Goal: Find specific page/section: Find specific page/section

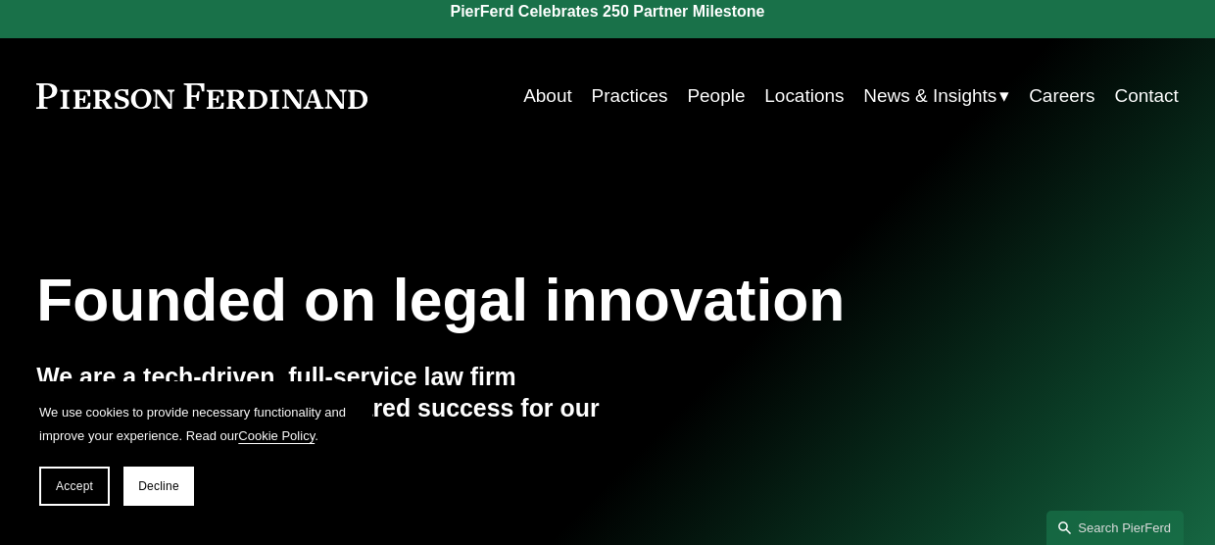
scroll to position [9, 0]
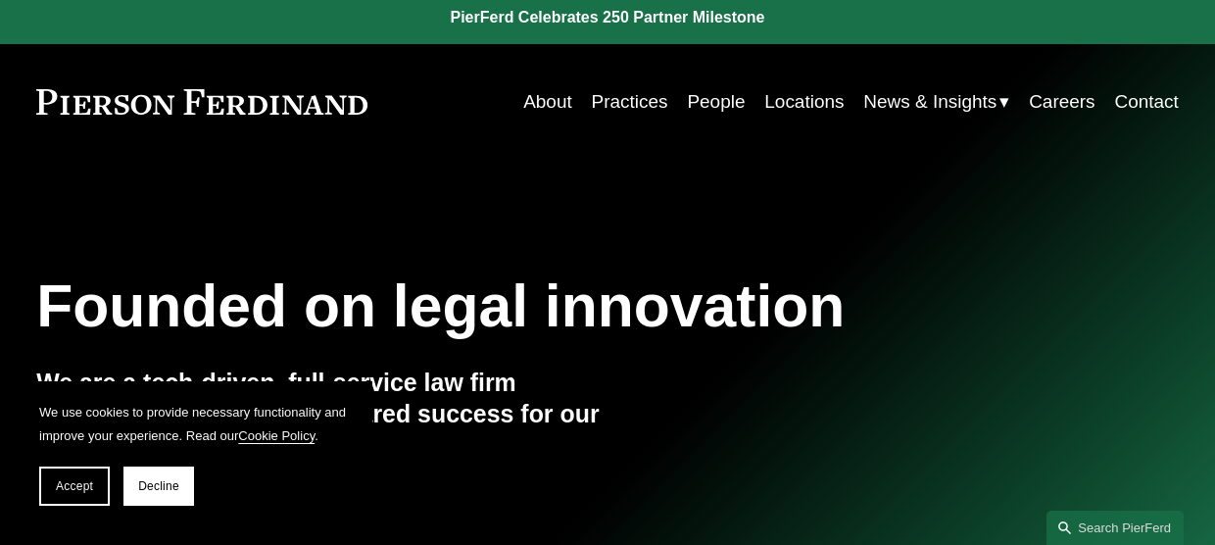
click at [630, 108] on link "Practices" at bounding box center [630, 101] width 76 height 37
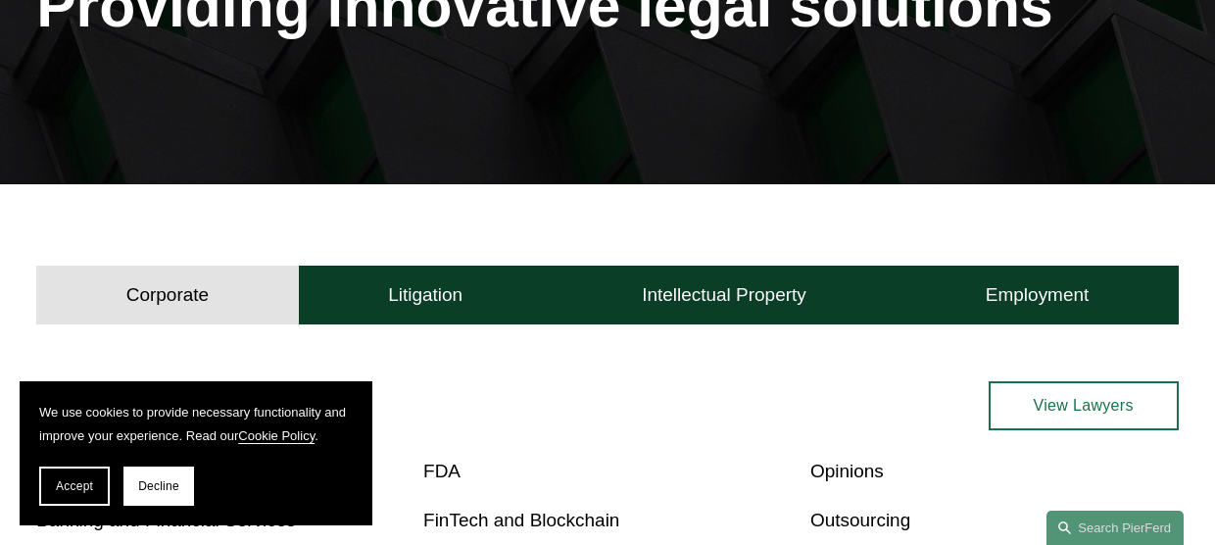
scroll to position [356, 0]
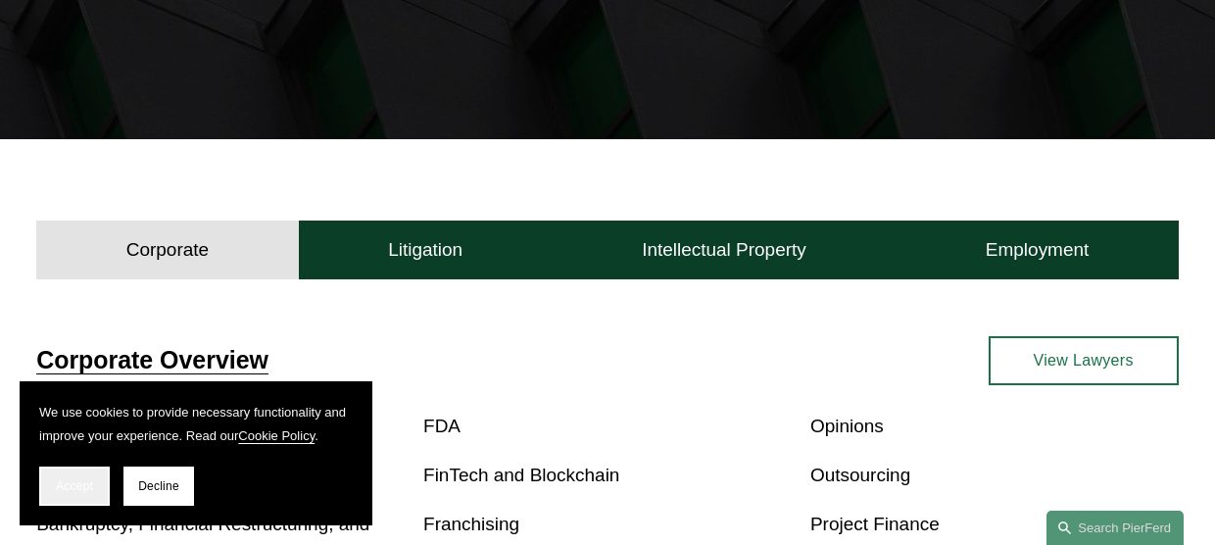
click at [83, 479] on span "Accept" at bounding box center [74, 486] width 37 height 14
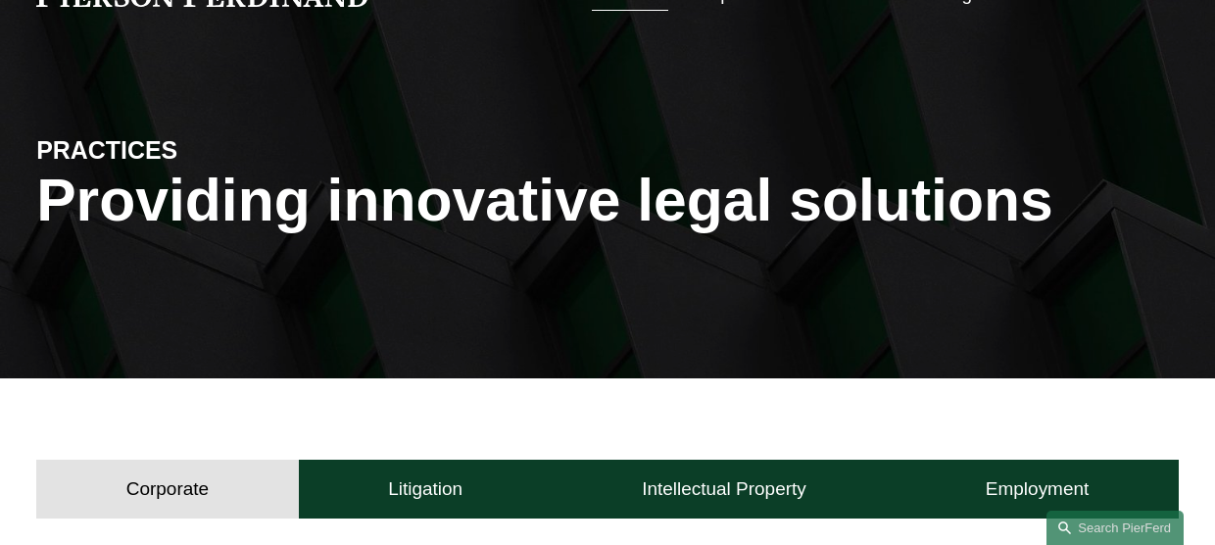
scroll to position [0, 0]
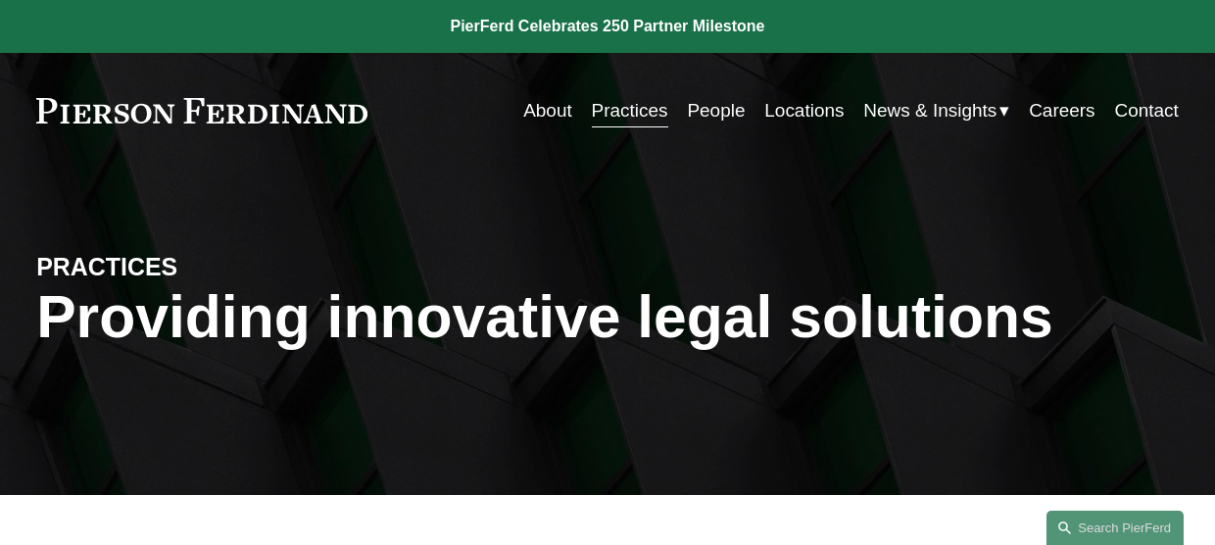
click at [807, 117] on link "Locations" at bounding box center [804, 110] width 79 height 37
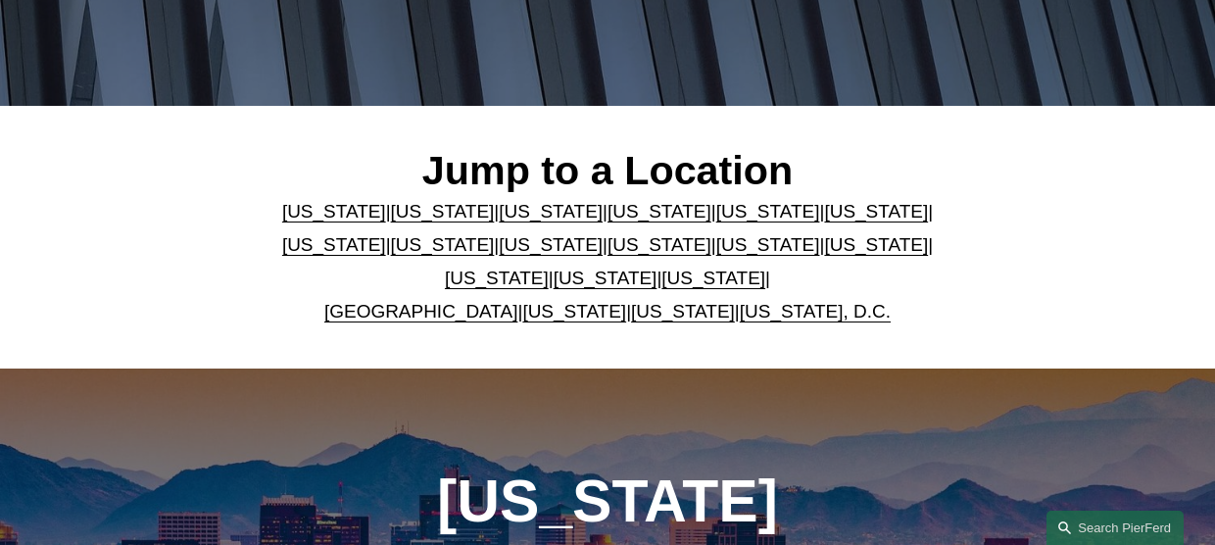
scroll to position [390, 0]
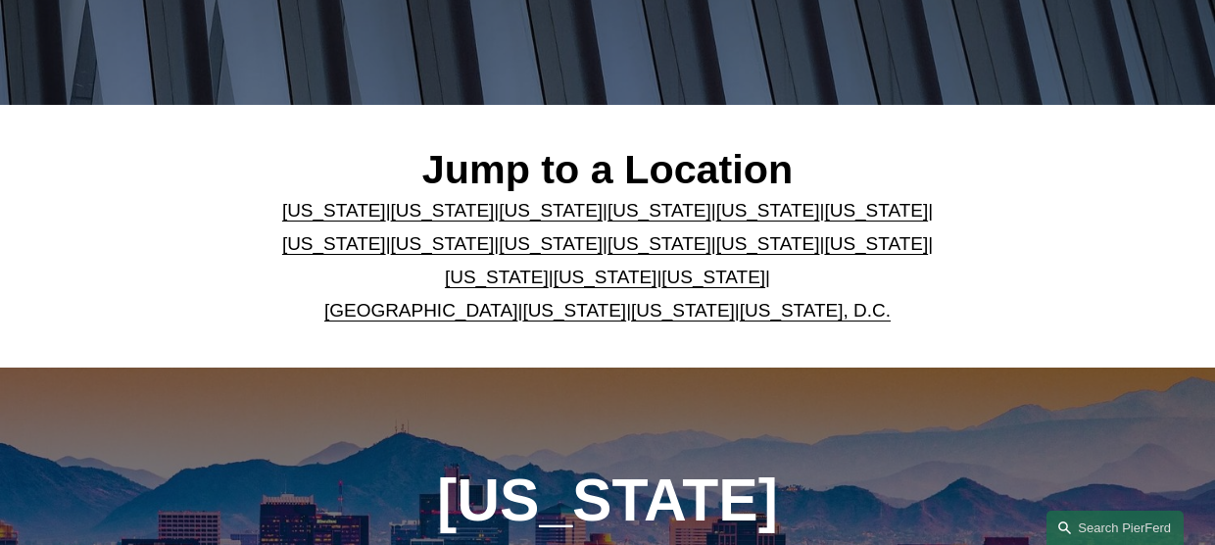
click at [546, 321] on link "Virginia" at bounding box center [574, 310] width 104 height 21
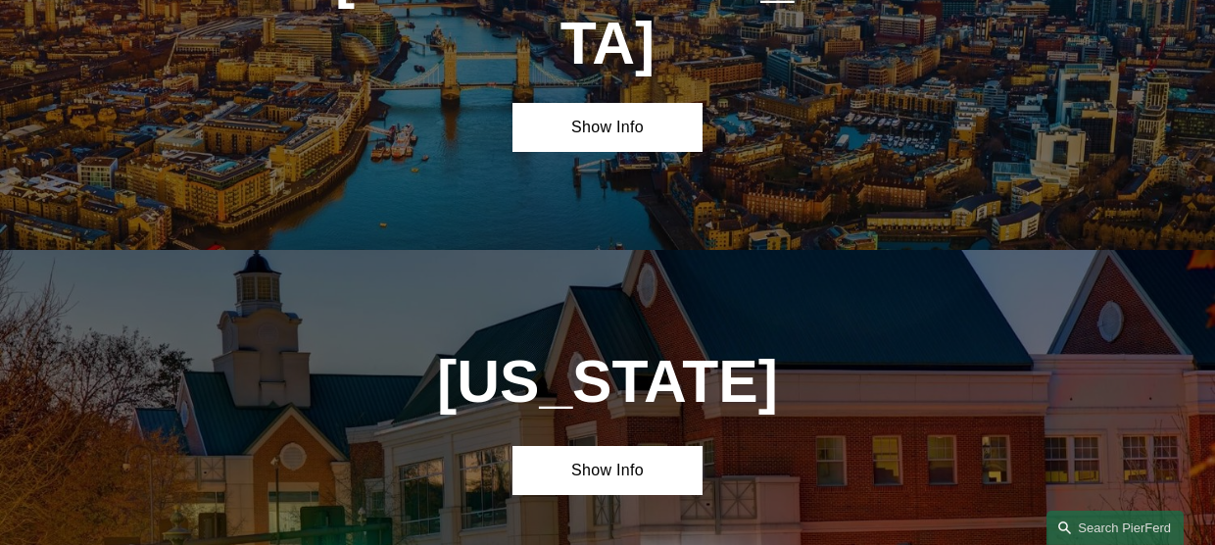
scroll to position [6320, 0]
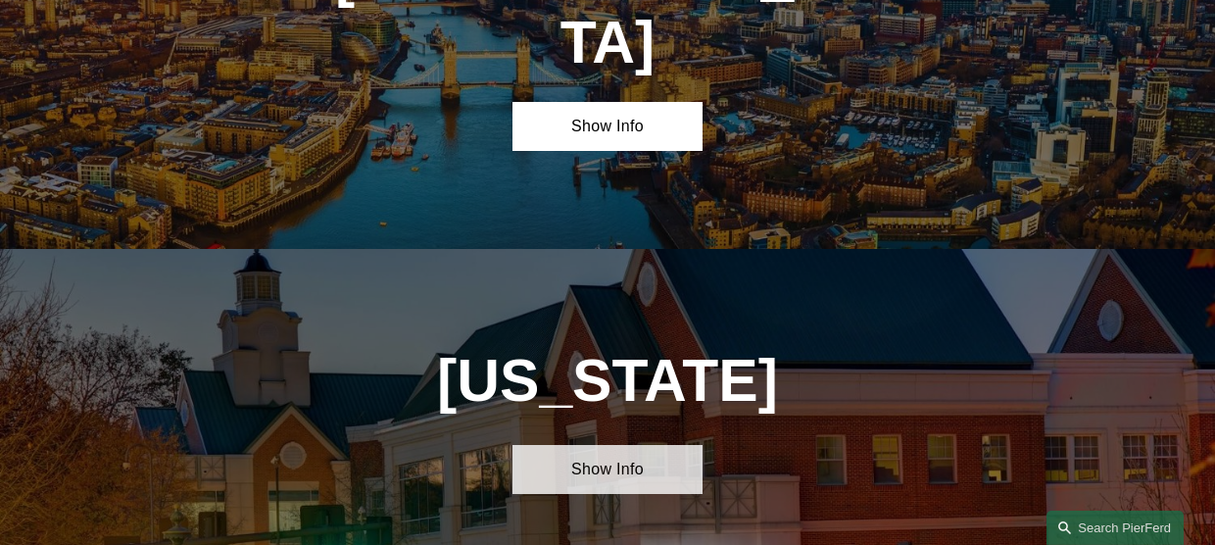
click at [624, 445] on link "Show Info" at bounding box center [608, 469] width 190 height 49
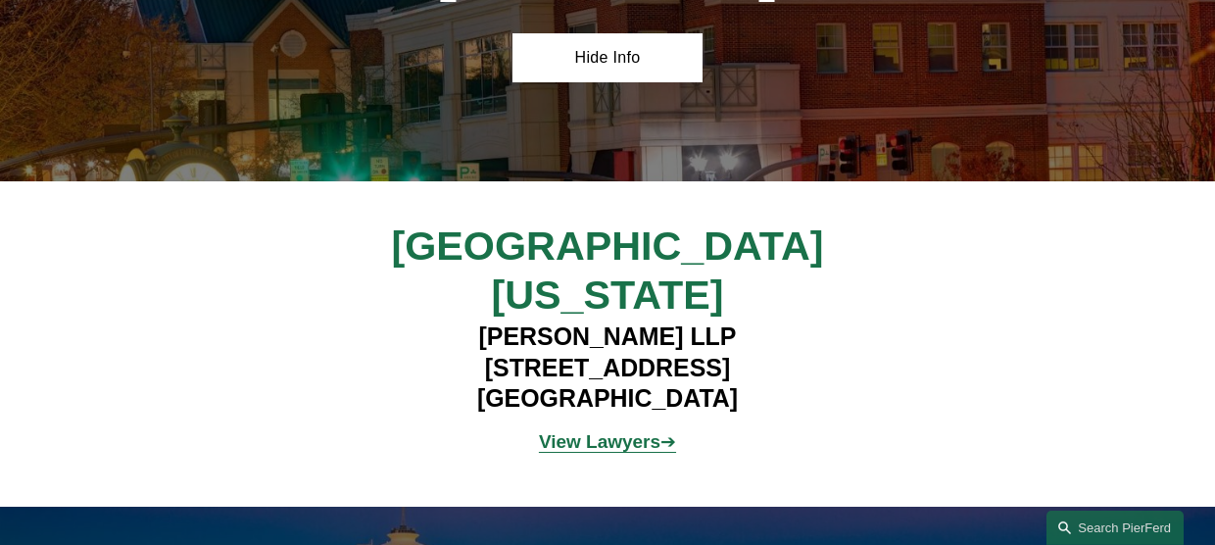
scroll to position [6713, 0]
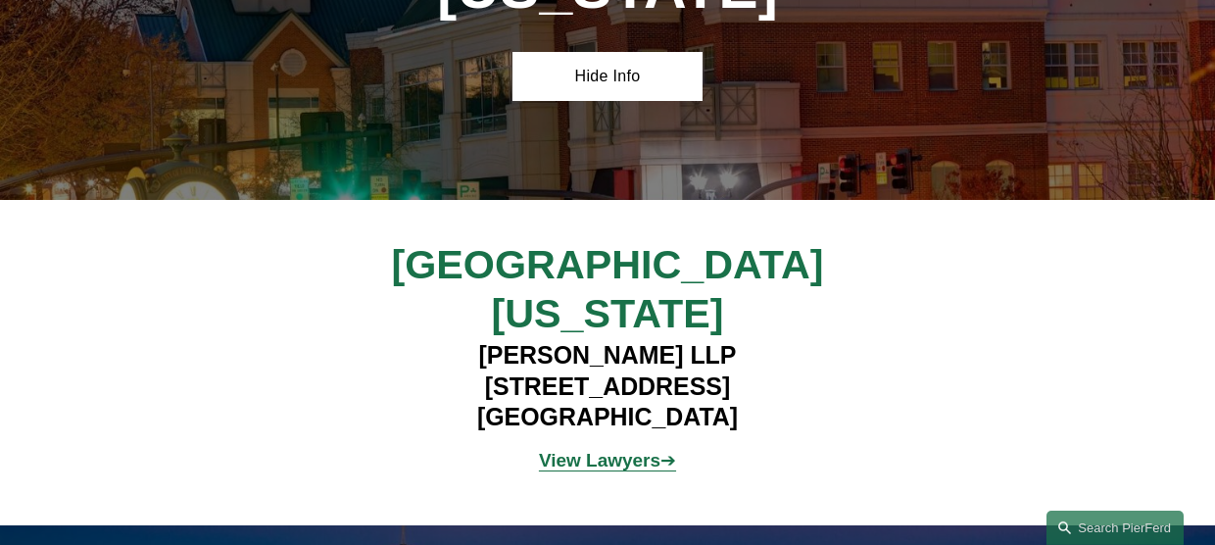
click at [625, 450] on strong "View Lawyers" at bounding box center [600, 460] width 122 height 21
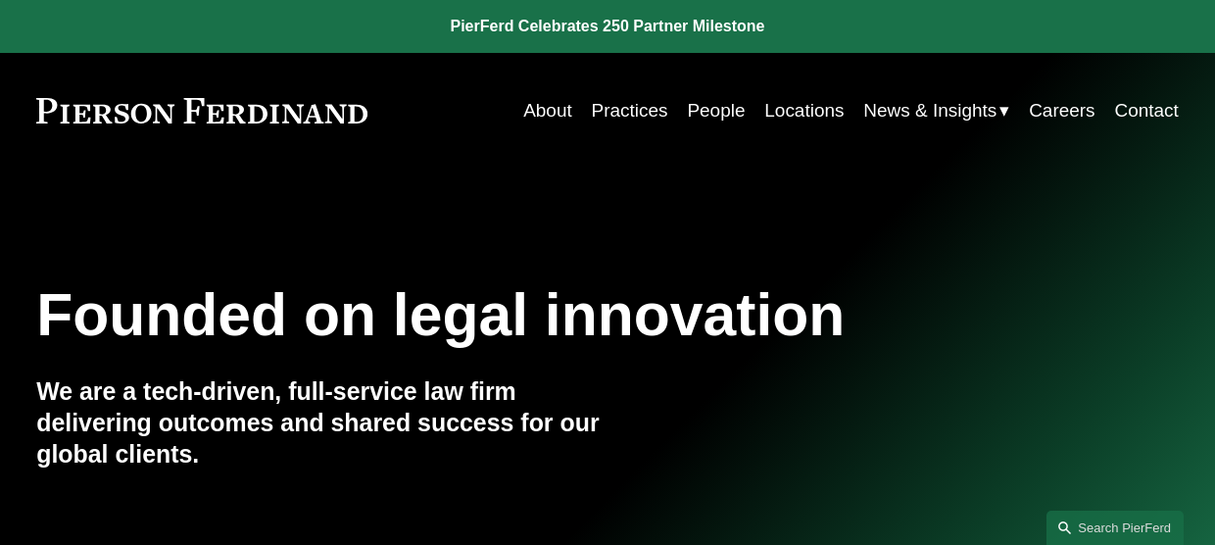
click at [647, 113] on link "Practices" at bounding box center [630, 110] width 76 height 37
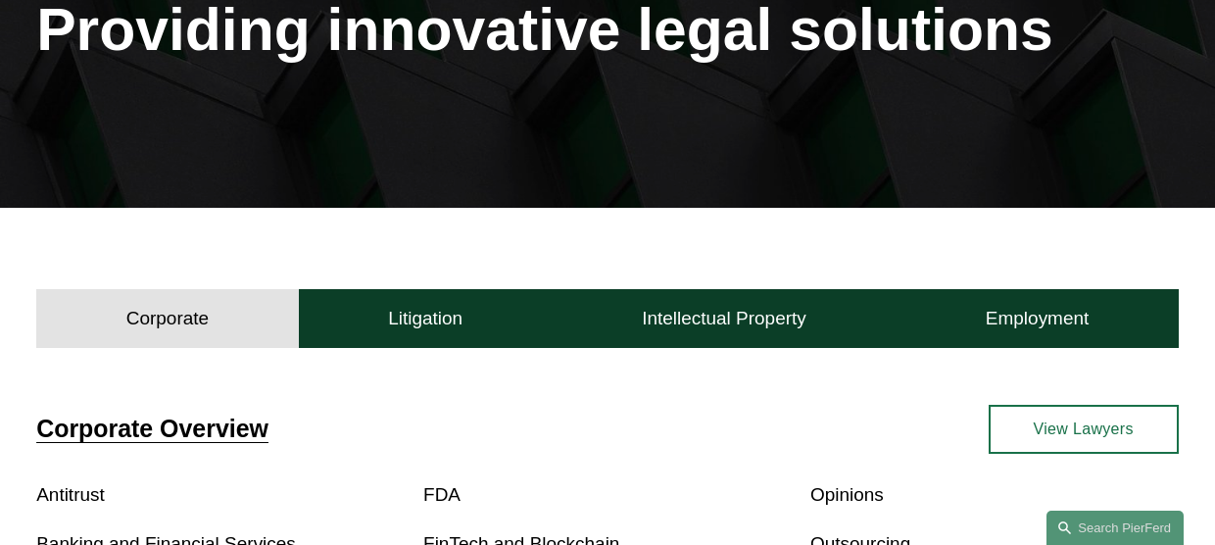
scroll to position [284, 0]
